Goal: Information Seeking & Learning: Learn about a topic

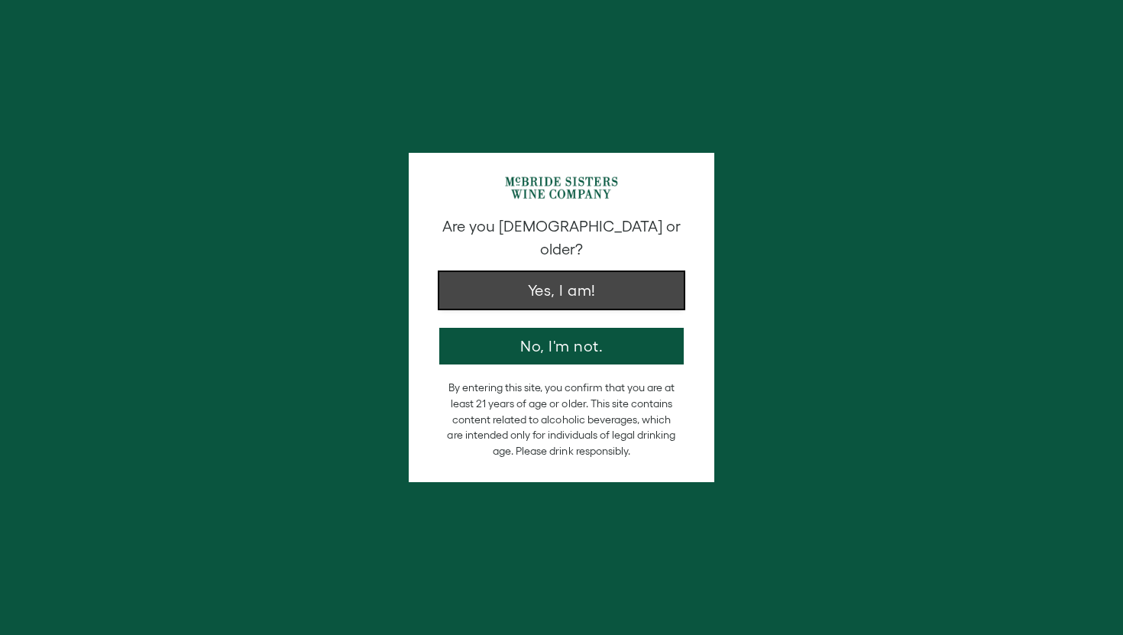
click at [498, 272] on button "Yes, I am!" at bounding box center [561, 290] width 244 height 37
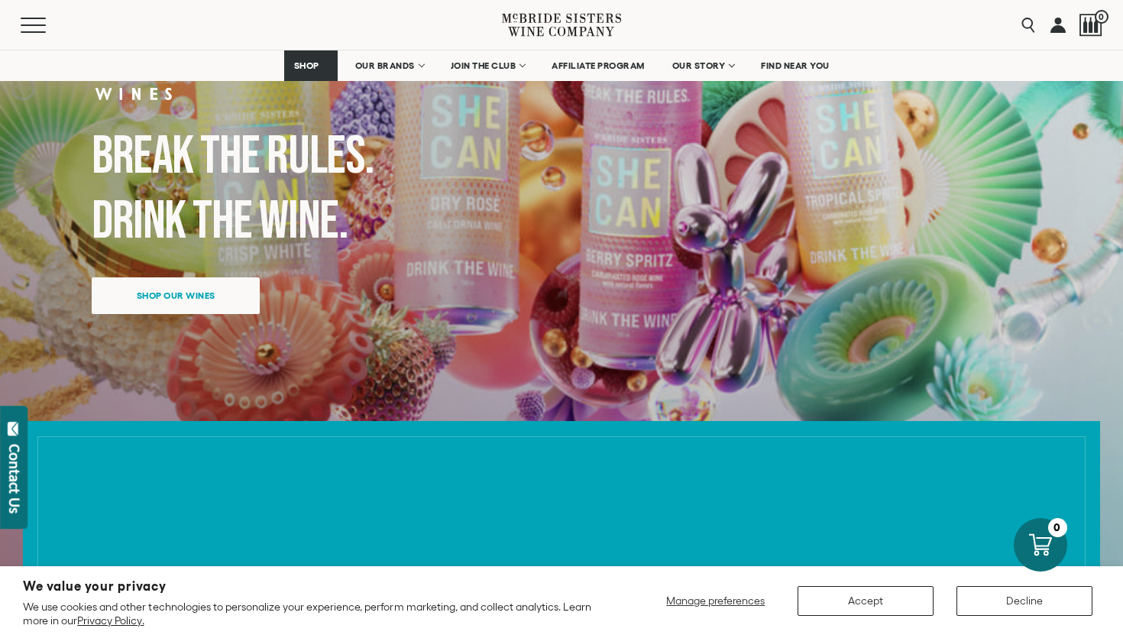
scroll to position [244, 0]
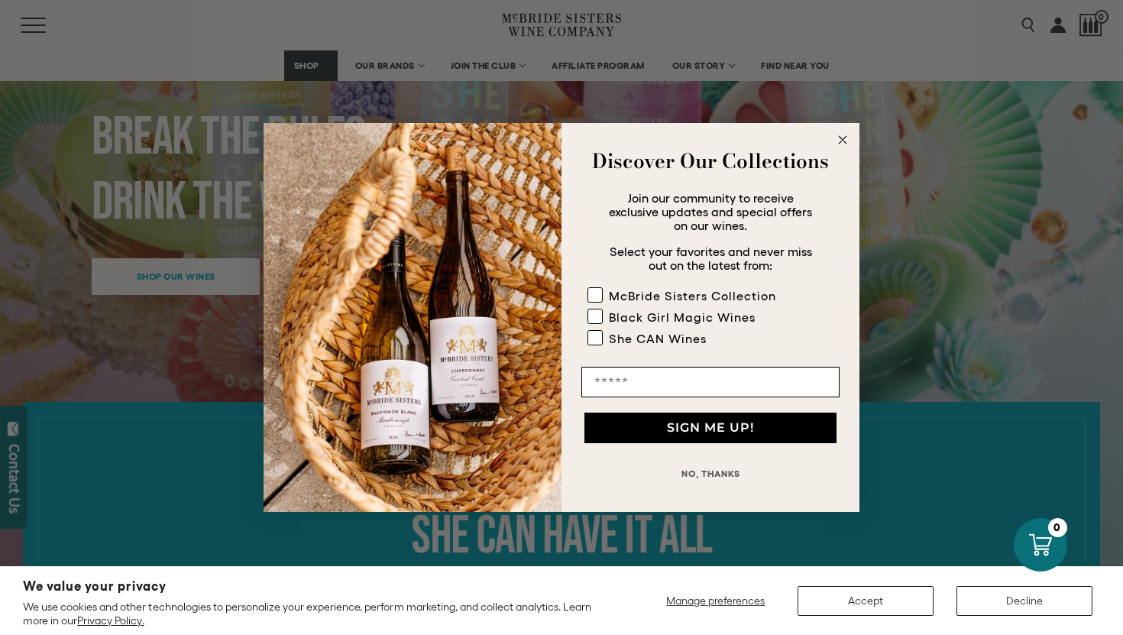
click at [845, 142] on icon "Close dialog" at bounding box center [843, 140] width 8 height 8
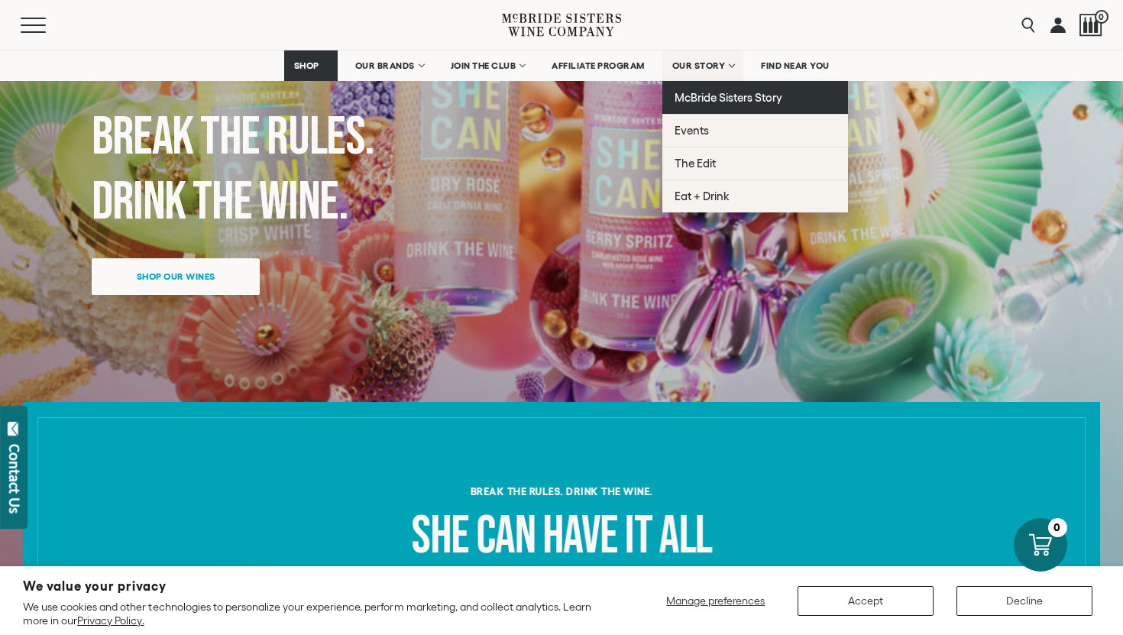
click at [714, 95] on span "McBride Sisters Story" at bounding box center [728, 97] width 108 height 13
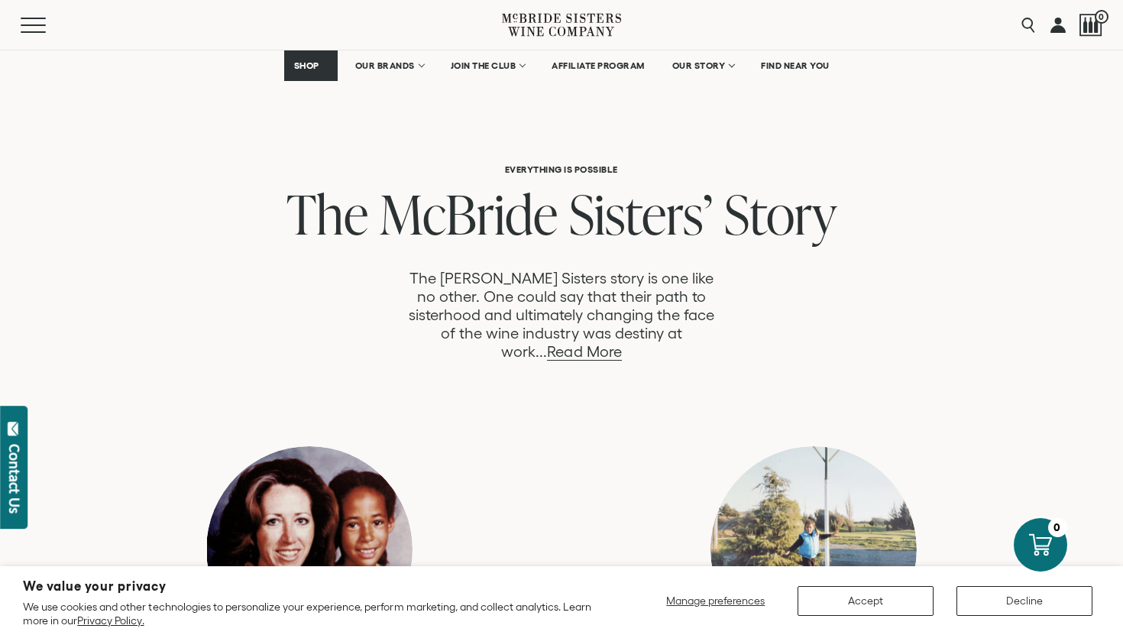
scroll to position [767, 0]
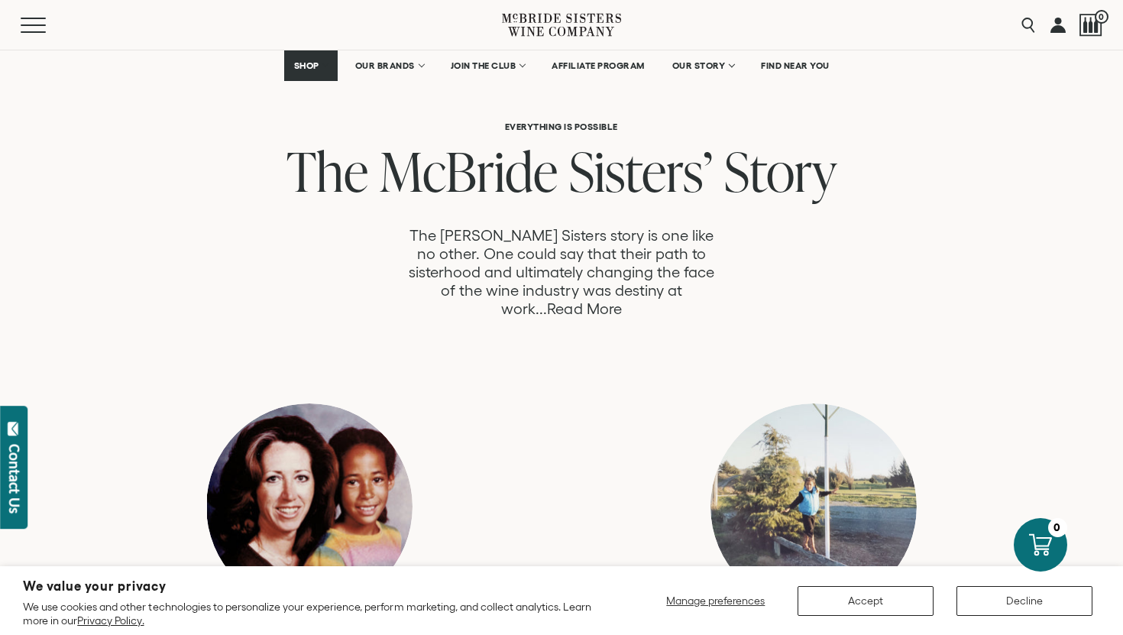
click at [621, 300] on link "Read More" at bounding box center [584, 309] width 74 height 18
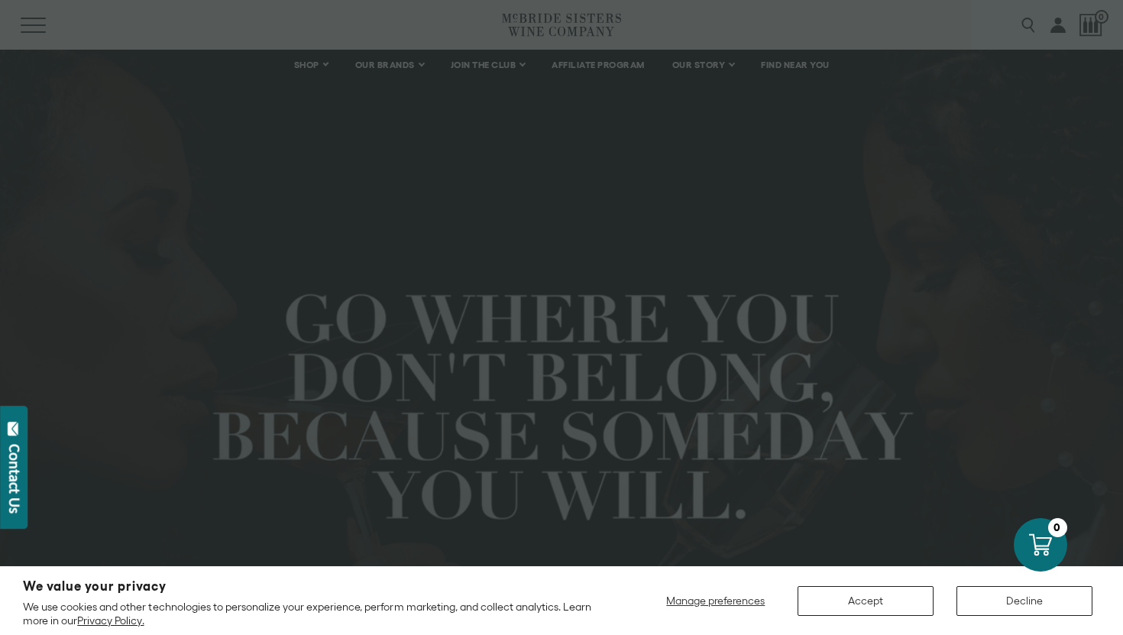
scroll to position [1544, 0]
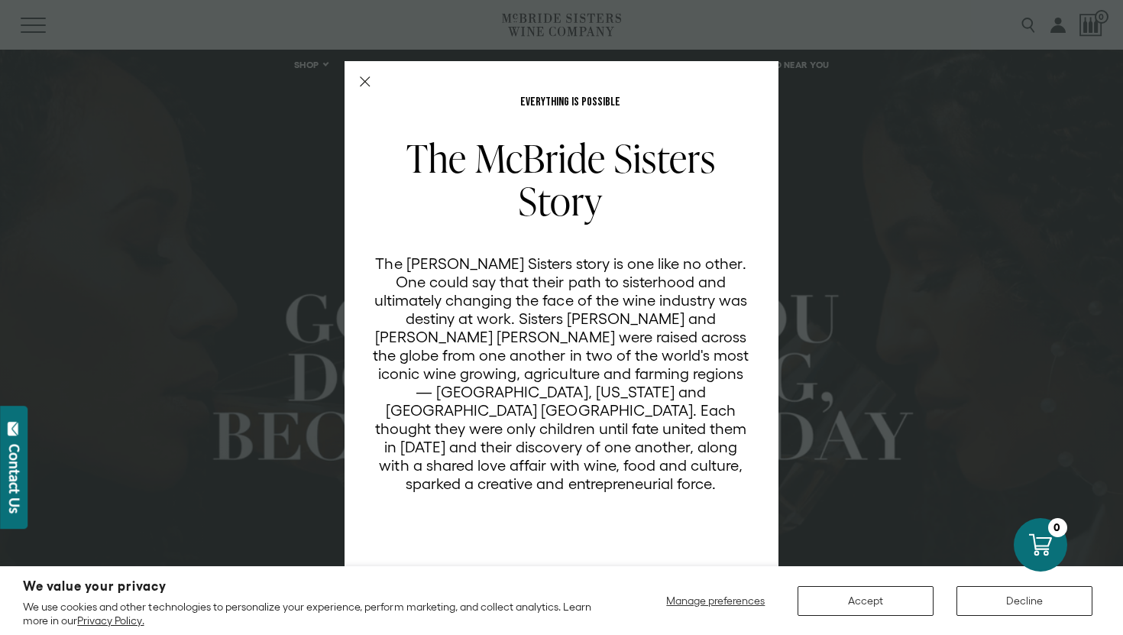
click at [364, 88] on div "EVERYTHING IS POSSIBLE The [PERSON_NAME] Sisters Story The [PERSON_NAME] Sister…" at bounding box center [561, 341] width 434 height 561
click at [363, 82] on line "Close Modal" at bounding box center [364, 81] width 9 height 9
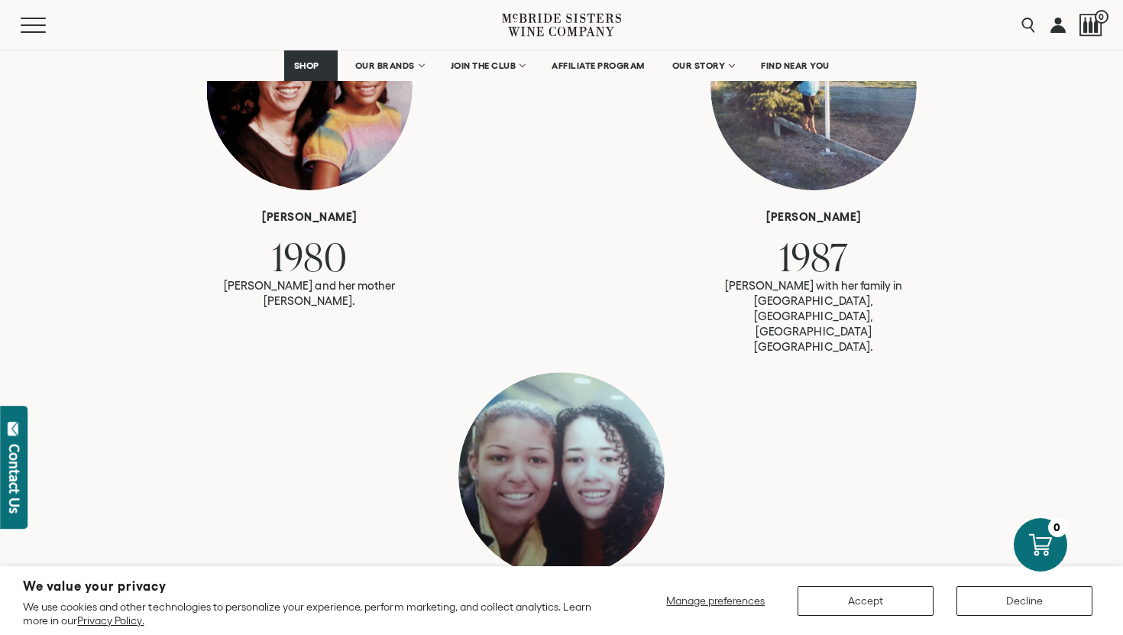
scroll to position [1306, 0]
